Goal: Answer question/provide support: Share knowledge or assist other users

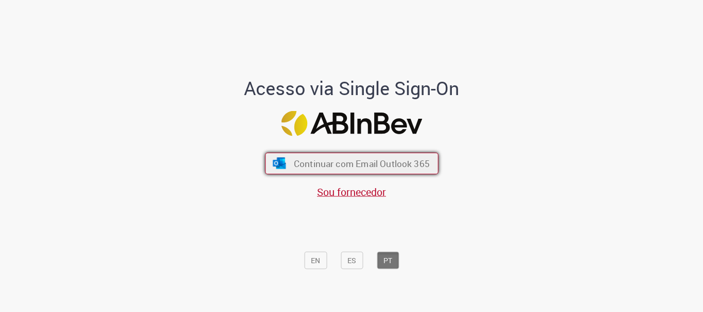
click at [320, 156] on button "Continuar com Email Outlook 365" at bounding box center [351, 164] width 173 height 22
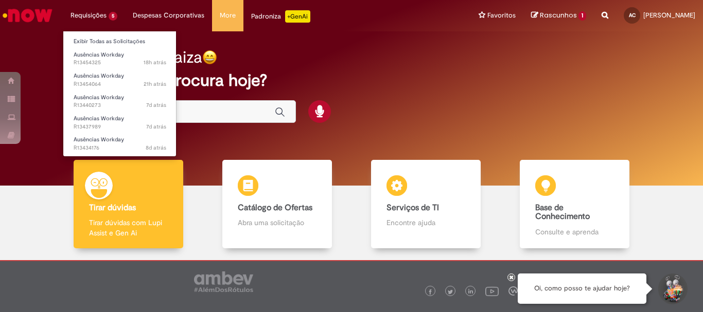
click at [90, 20] on li "Requisições 5 Exibir Todas as Solicitações Ausências Workday 18h atrás 18 horas…" at bounding box center [94, 15] width 62 height 31
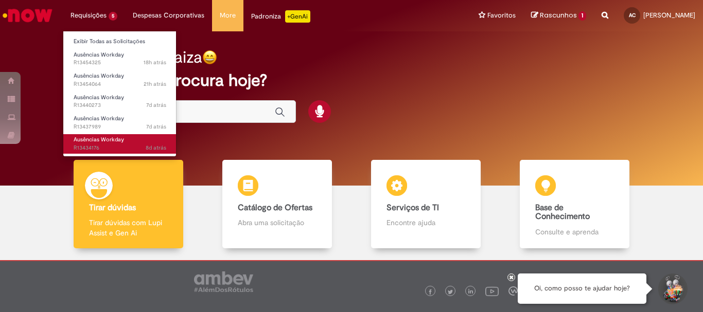
click at [102, 140] on span "Ausências Workday" at bounding box center [99, 140] width 50 height 8
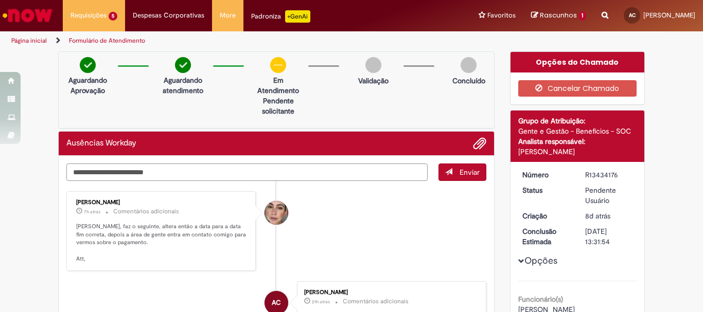
click at [104, 172] on textarea "Digite sua mensagem aqui..." at bounding box center [246, 172] width 361 height 17
type textarea "**********"
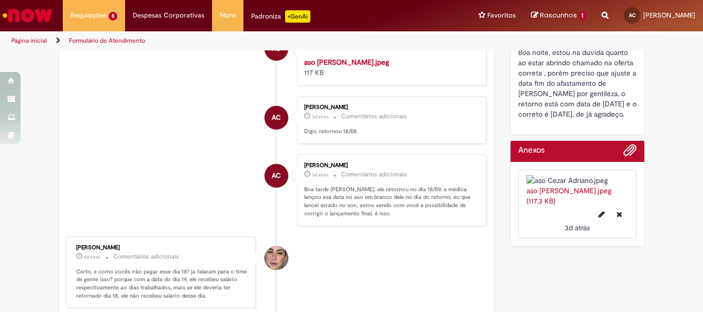
scroll to position [463, 0]
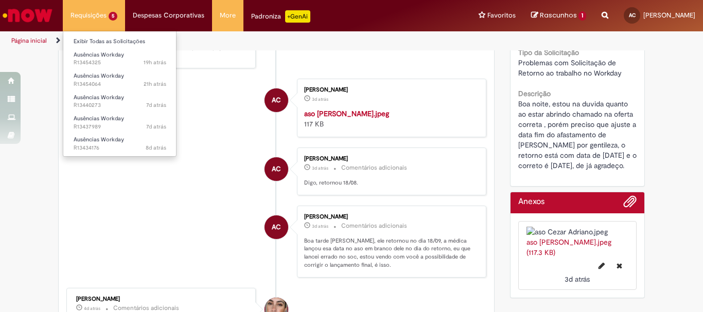
click at [89, 20] on li "Requisições 5 Exibir Todas as Solicitações Ausências Workday 19h atrás 19 horas…" at bounding box center [94, 15] width 62 height 31
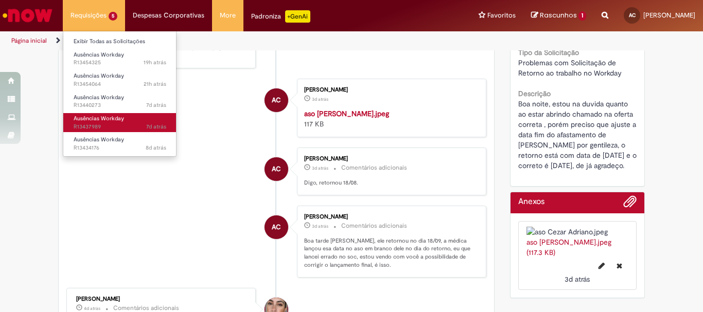
click at [87, 120] on span "Ausências Workday" at bounding box center [99, 119] width 50 height 8
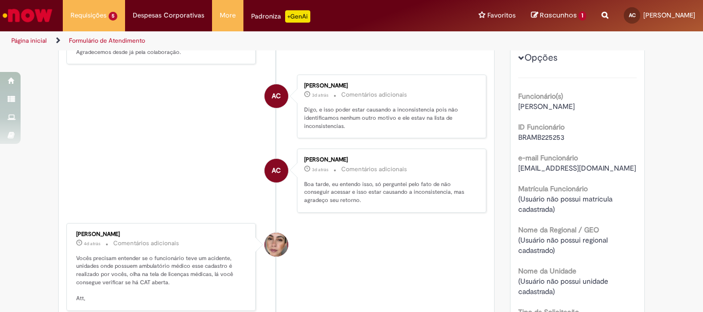
scroll to position [8, 0]
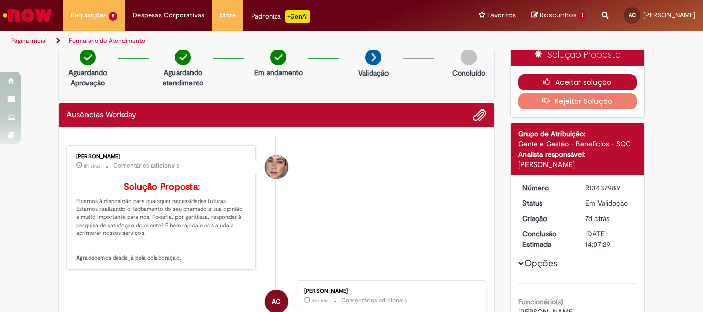
click at [561, 85] on button "Aceitar solução" at bounding box center [577, 82] width 119 height 16
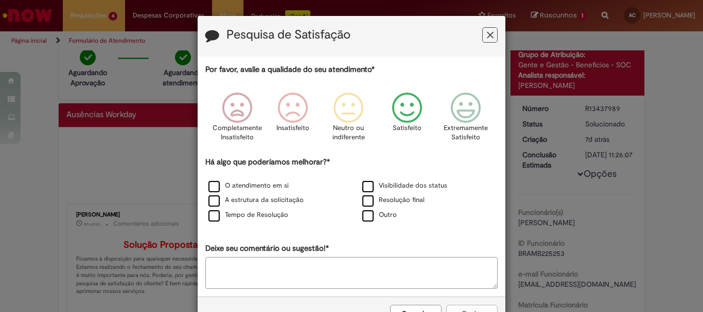
click at [404, 122] on icon "Feedback" at bounding box center [407, 108] width 39 height 31
click at [461, 116] on icon "Feedback" at bounding box center [462, 108] width 39 height 31
click at [406, 118] on icon "Feedback" at bounding box center [407, 108] width 39 height 31
click at [208, 187] on label "O atendimento em si" at bounding box center [248, 186] width 80 height 10
click at [469, 307] on button "Enviar" at bounding box center [471, 313] width 51 height 17
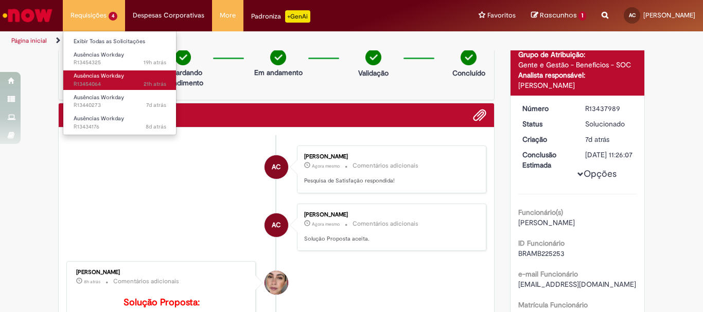
click at [94, 86] on span "21h atrás 21 horas atrás R13454064" at bounding box center [120, 84] width 93 height 8
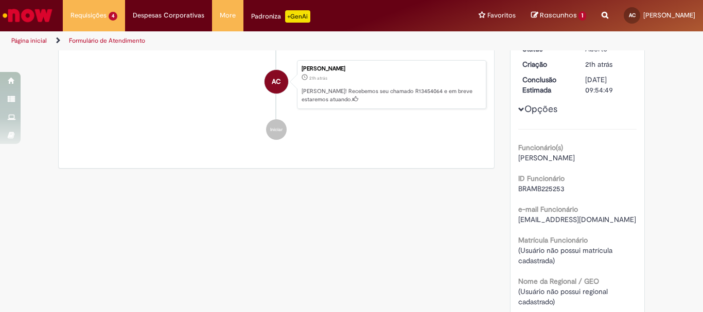
scroll to position [59, 0]
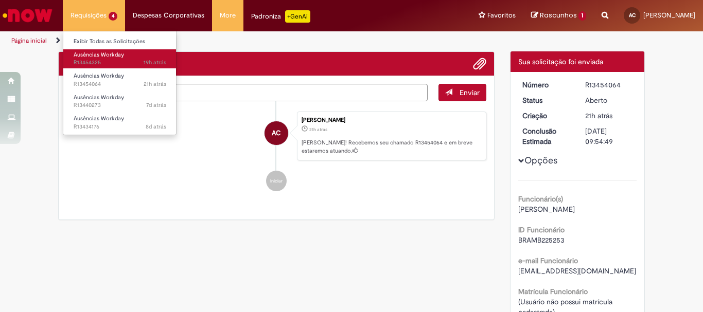
click at [87, 64] on span "19h atrás 19 horas atrás R13454325" at bounding box center [120, 63] width 93 height 8
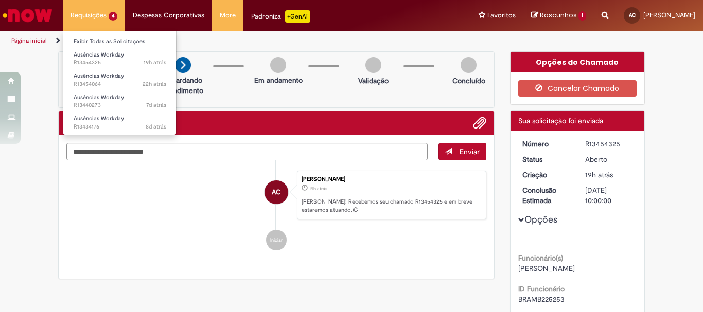
drag, startPoint x: 87, startPoint y: 20, endPoint x: 95, endPoint y: 59, distance: 39.2
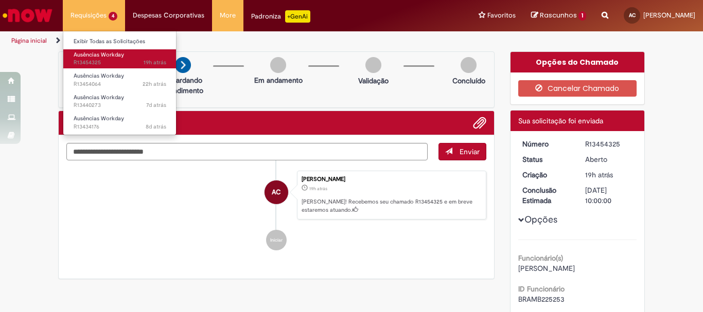
click at [87, 20] on li "Requisições 4 Exibir Todas as Solicitações Ausências Workday 19h atrás 19 horas…" at bounding box center [94, 15] width 62 height 31
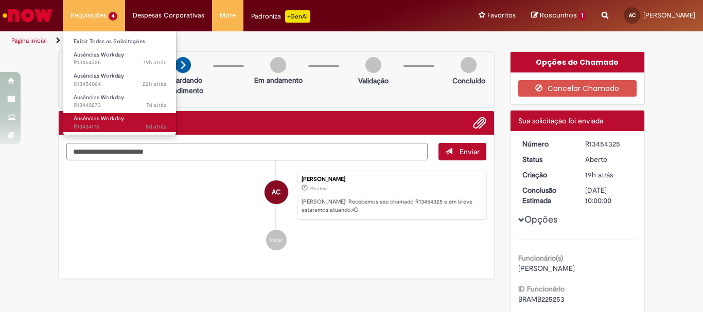
drag, startPoint x: 91, startPoint y: 118, endPoint x: 98, endPoint y: 123, distance: 8.8
click at [92, 119] on span "Ausências Workday" at bounding box center [99, 119] width 50 height 8
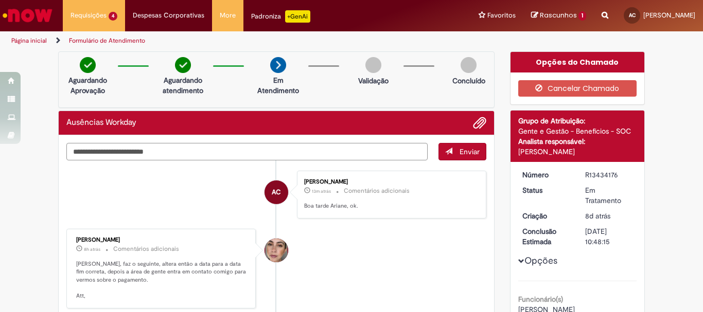
click at [92, 156] on textarea "Digite sua mensagem aqui..." at bounding box center [246, 151] width 361 height 17
type textarea "**********"
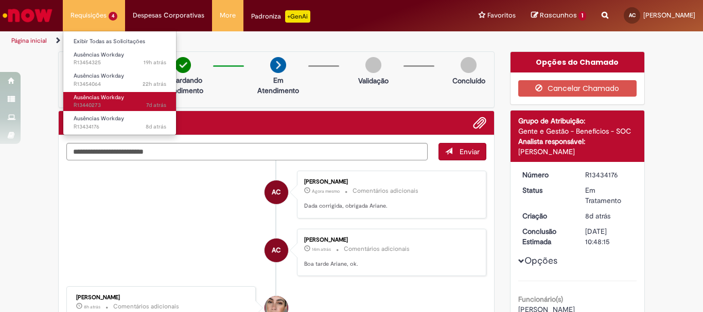
click at [83, 99] on span "Ausências Workday" at bounding box center [99, 98] width 50 height 8
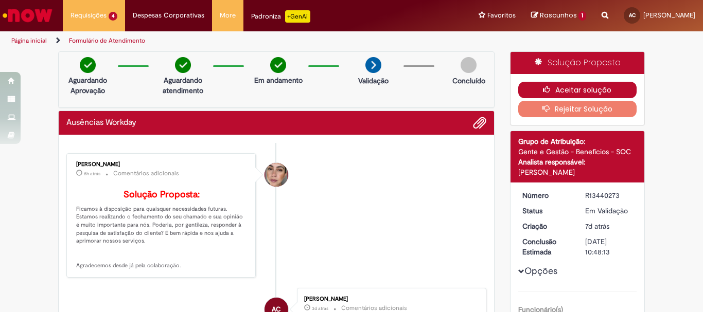
click at [567, 91] on button "Aceitar solução" at bounding box center [577, 90] width 119 height 16
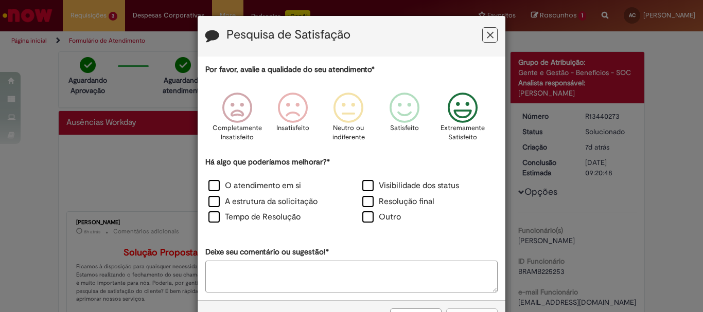
click at [462, 107] on icon "Feedback" at bounding box center [462, 108] width 39 height 31
click at [214, 187] on label "O atendimento em si" at bounding box center [254, 186] width 93 height 12
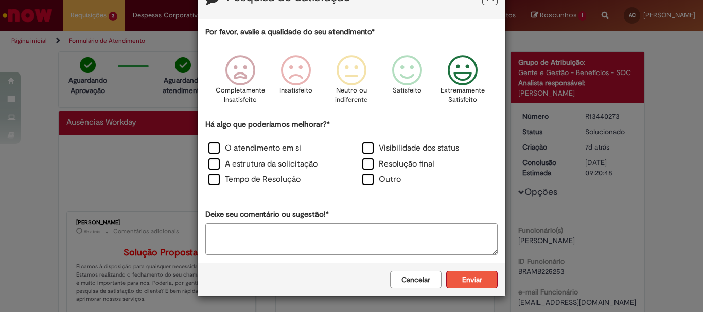
click at [459, 280] on button "Enviar" at bounding box center [471, 279] width 51 height 17
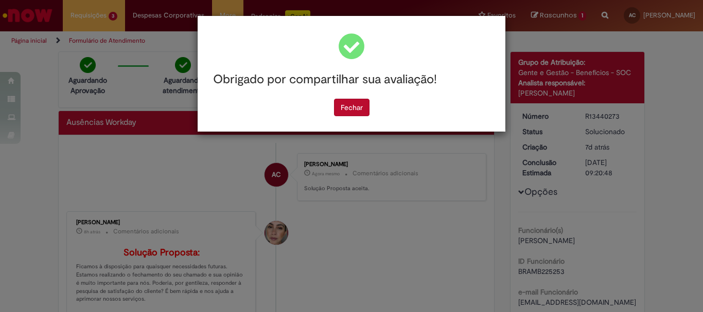
scroll to position [0, 0]
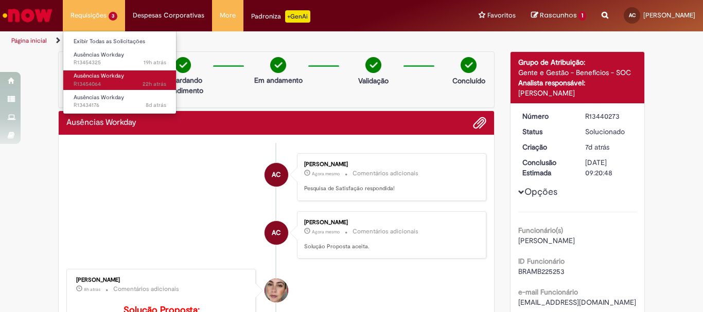
click at [88, 81] on span "22h atrás 22 horas atrás R13454064" at bounding box center [120, 84] width 93 height 8
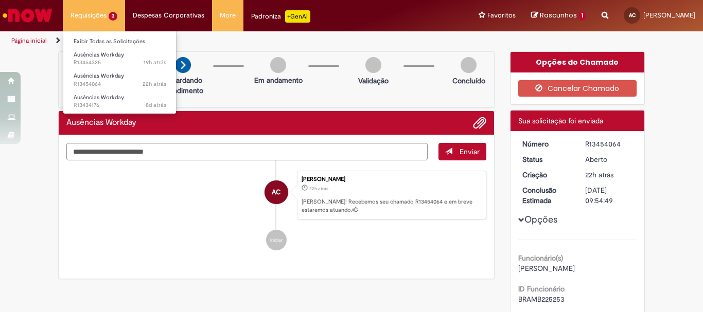
click at [94, 18] on li "Requisições 3 Exibir Todas as Solicitações Ausências Workday 19h atrás 19 horas…" at bounding box center [94, 15] width 62 height 31
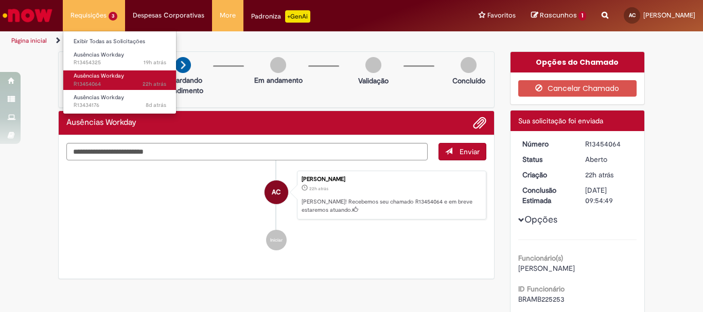
click at [82, 79] on span "Ausências Workday" at bounding box center [99, 76] width 50 height 8
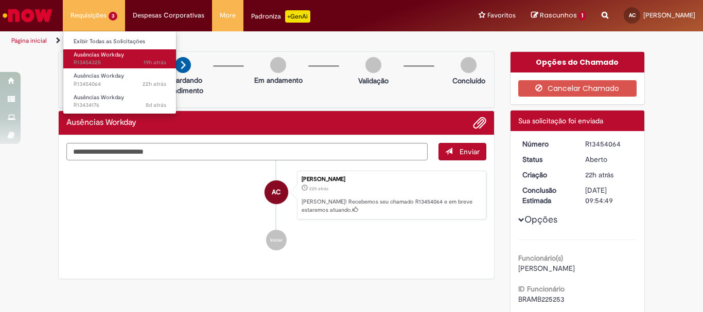
click at [89, 49] on link "Ausências Workday 19h atrás 19 horas atrás R13454325" at bounding box center [119, 58] width 113 height 19
click at [91, 52] on span "Ausências Workday" at bounding box center [99, 55] width 50 height 8
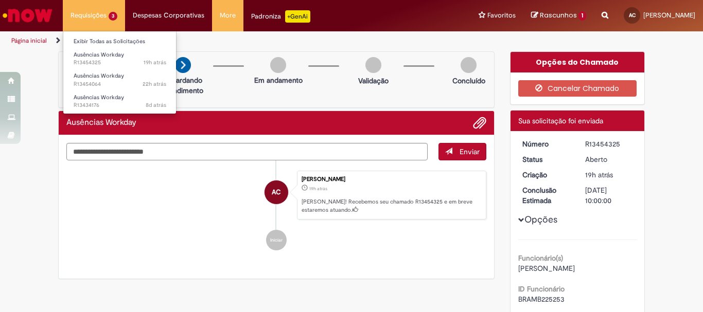
click at [89, 20] on li "Requisições 3 Exibir Todas as Solicitações Ausências Workday 19h atrás 19 horas…" at bounding box center [94, 15] width 62 height 31
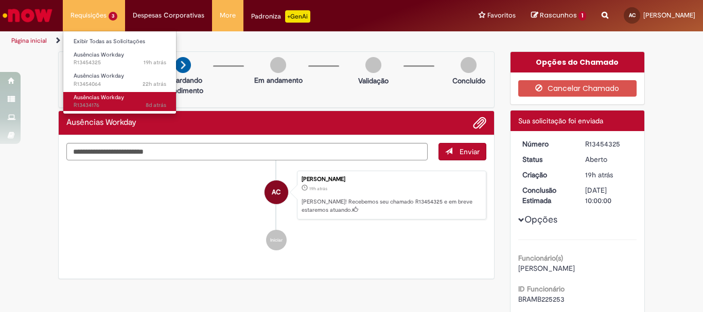
click at [96, 104] on span "8d atrás 8 dias atrás R13434176" at bounding box center [120, 105] width 93 height 8
